Goal: Task Accomplishment & Management: Manage account settings

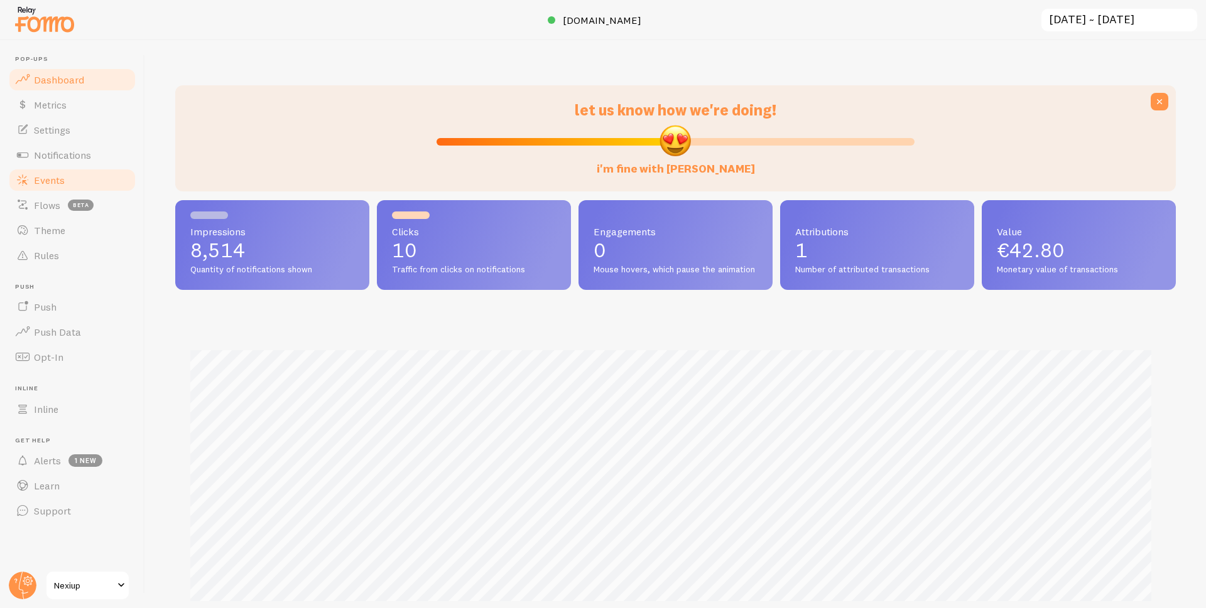
scroll to position [627582, 626922]
click at [58, 182] on span "Events" at bounding box center [49, 180] width 31 height 13
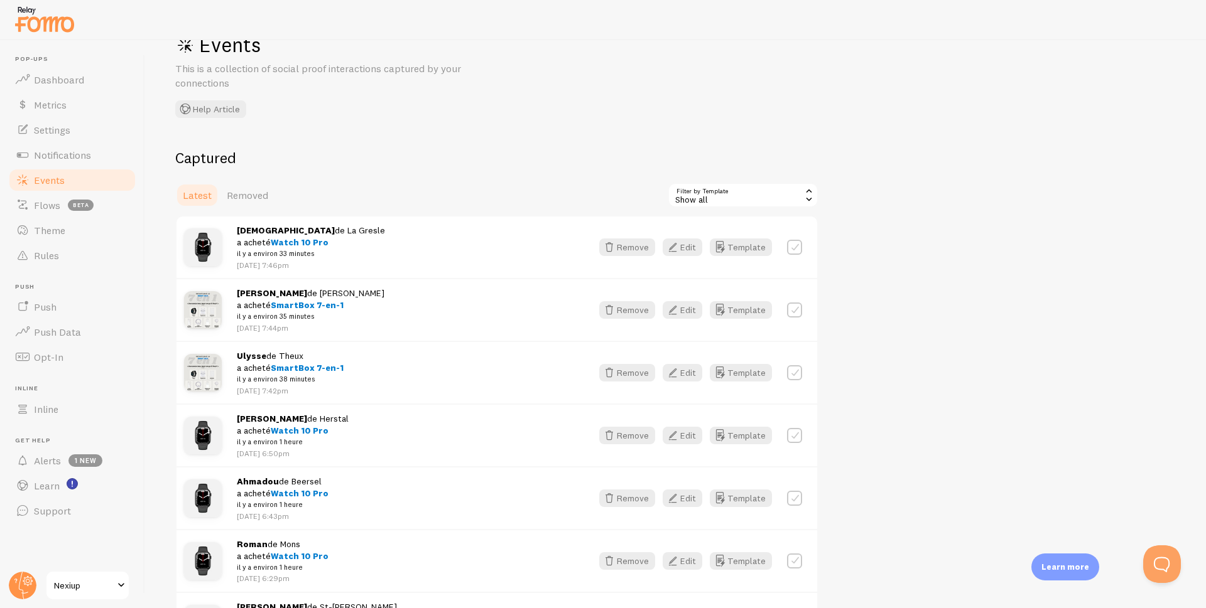
scroll to position [63, 0]
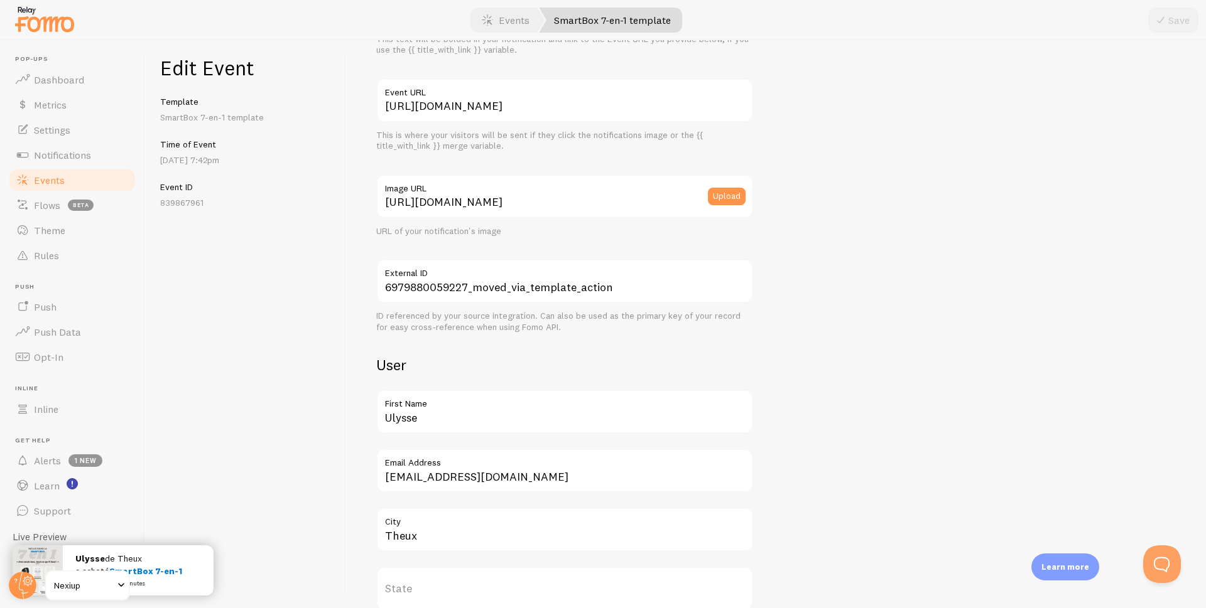
scroll to position [251, 0]
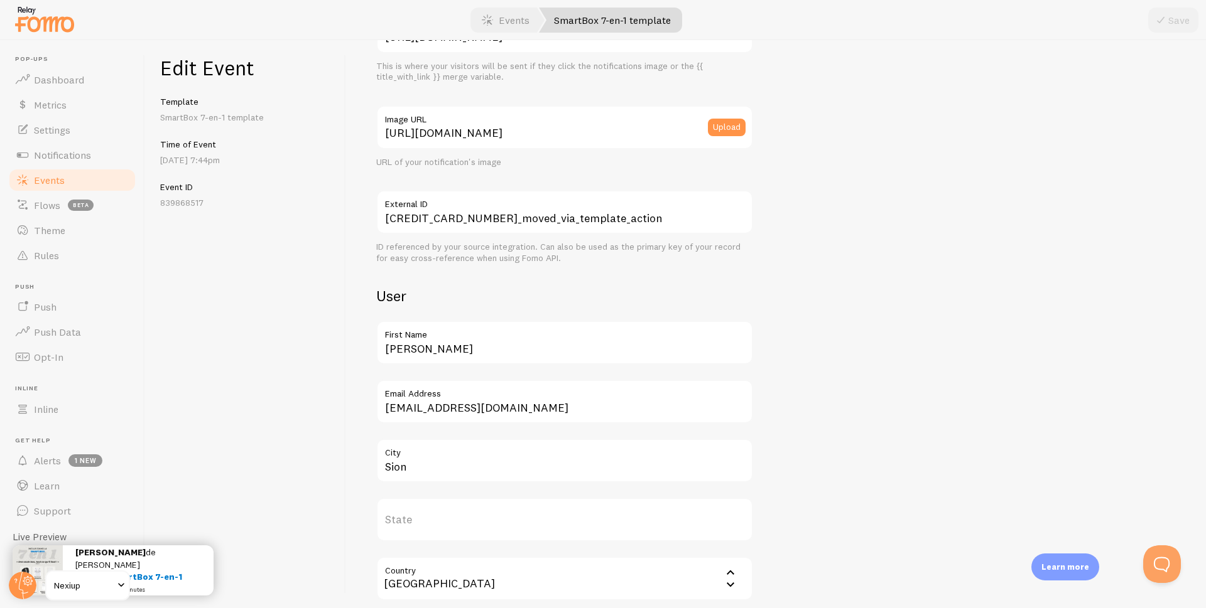
scroll to position [188, 0]
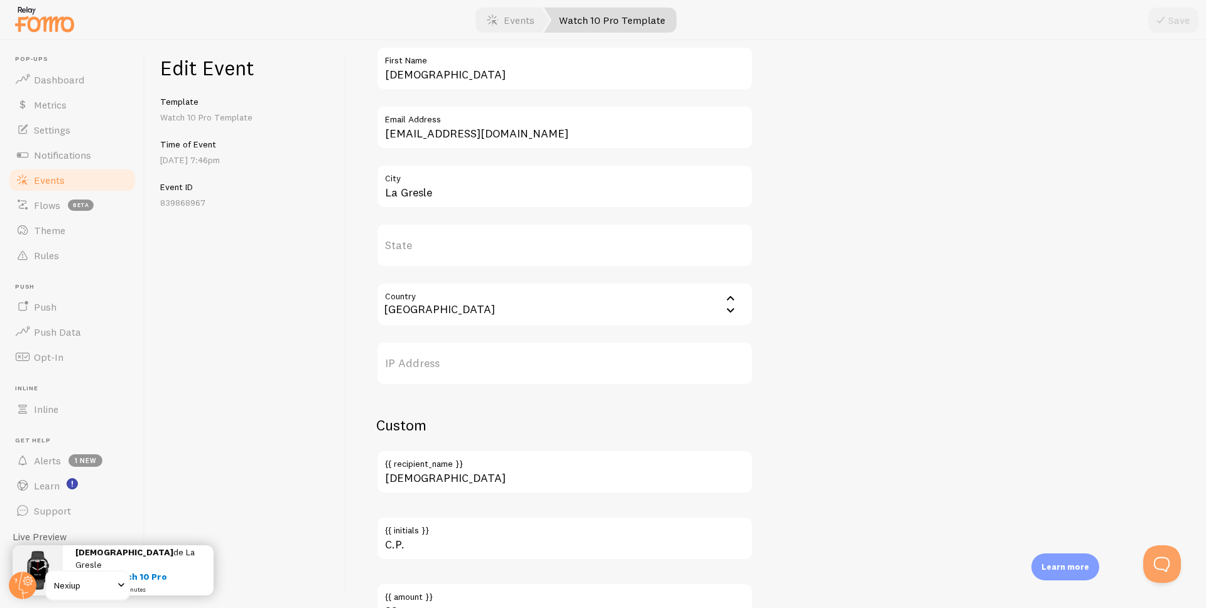
scroll to position [502, 0]
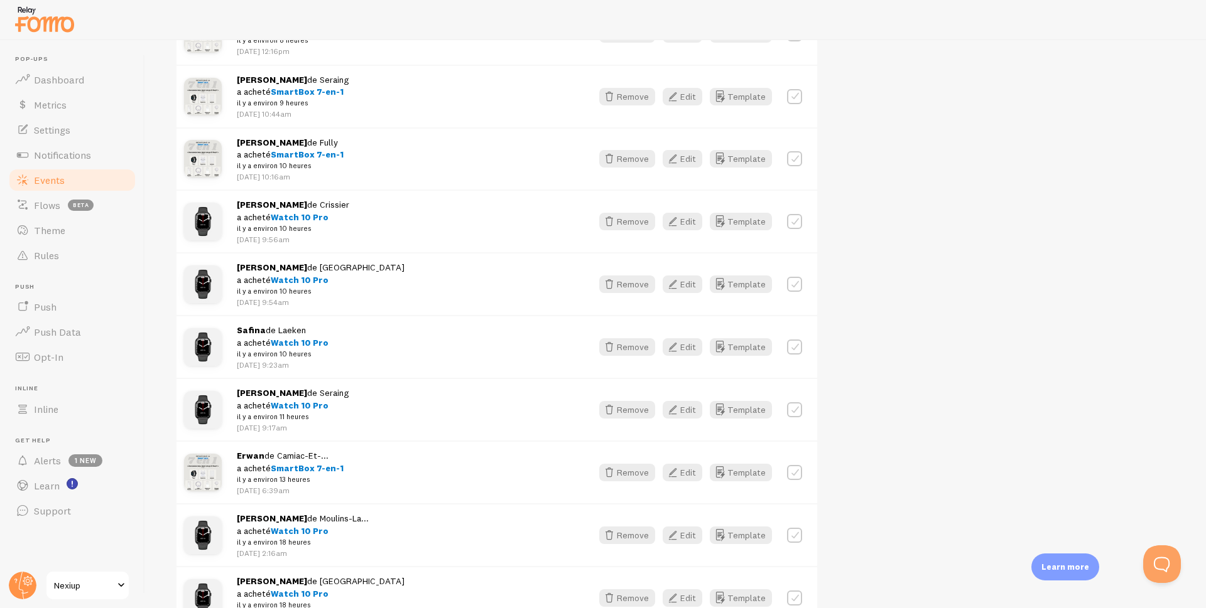
scroll to position [1005, 0]
